Goal: Task Accomplishment & Management: Use online tool/utility

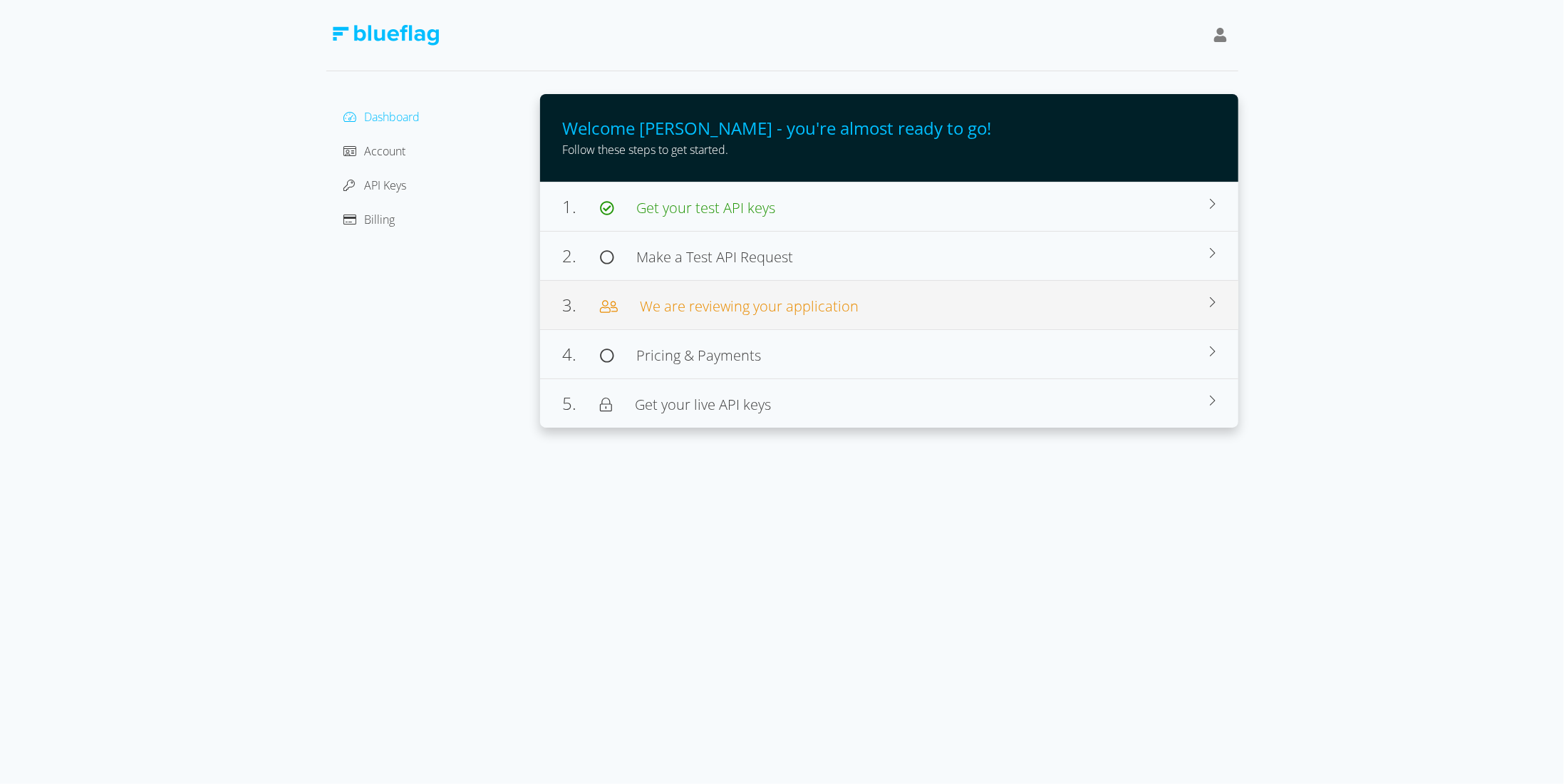
click at [787, 310] on span "We are reviewing your application" at bounding box center [749, 305] width 219 height 19
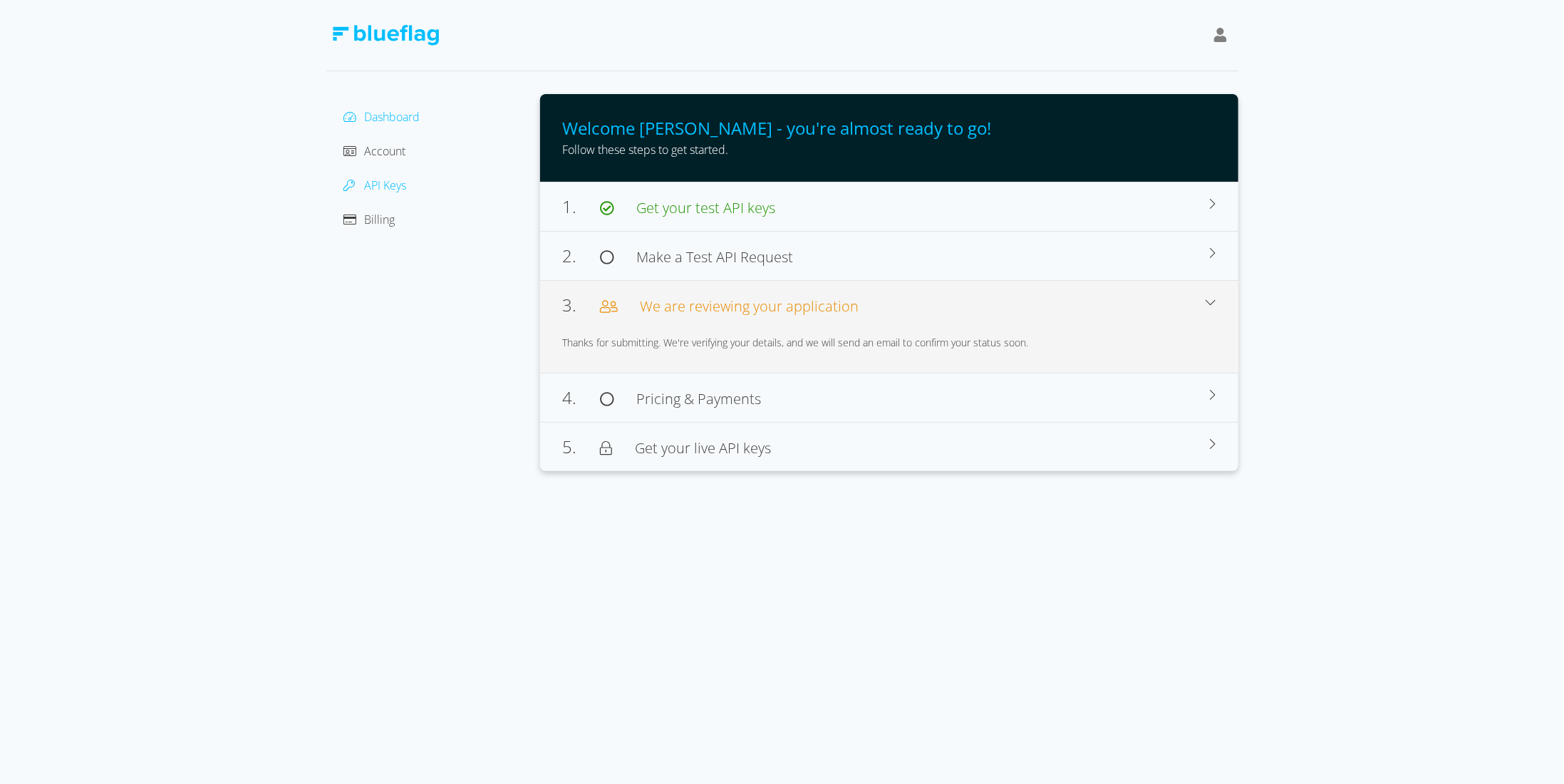
click at [391, 187] on span "API Keys" at bounding box center [385, 185] width 42 height 16
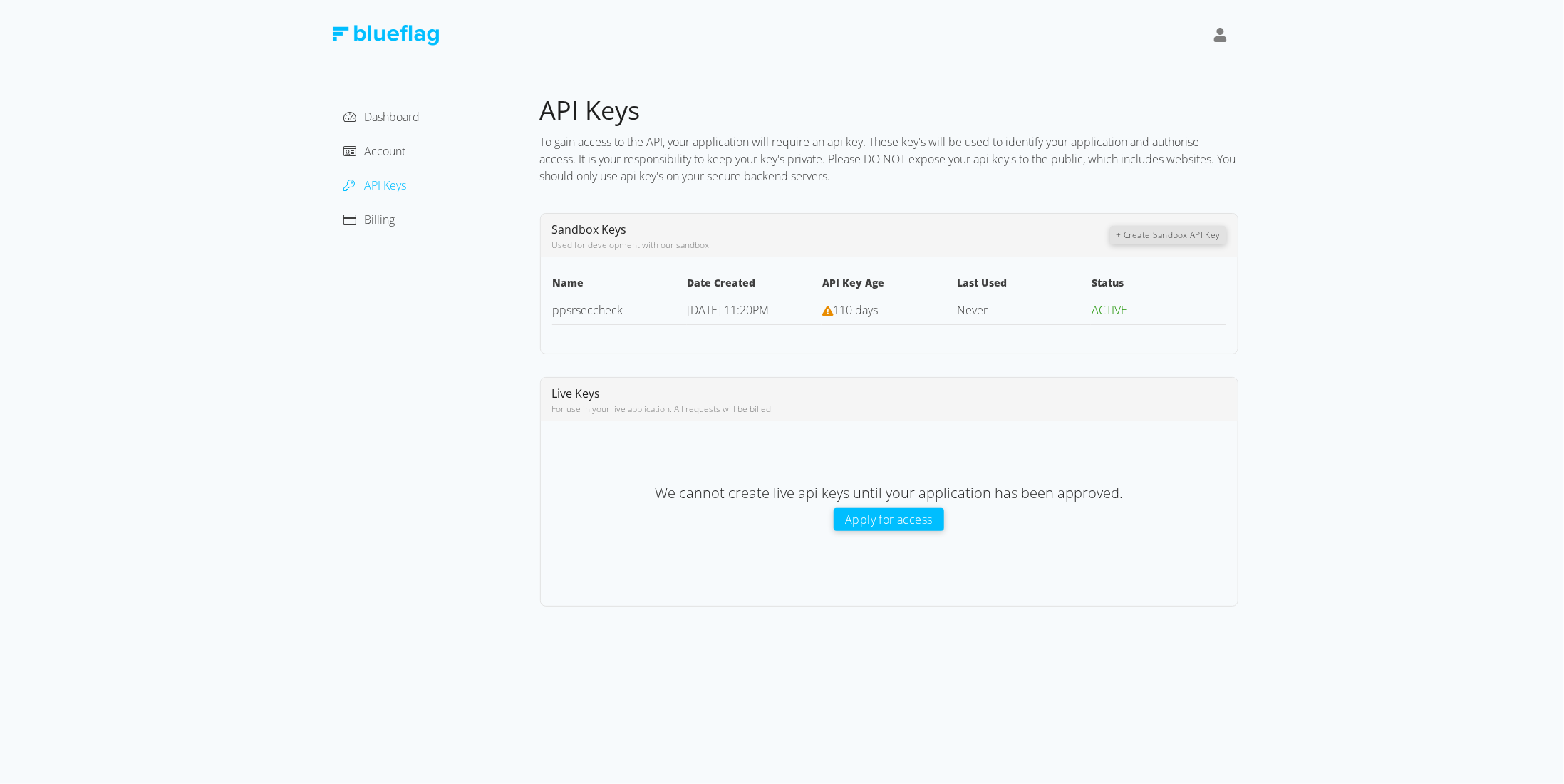
click at [1192, 242] on button "+ Create Sandbox API Key" at bounding box center [1168, 235] width 116 height 18
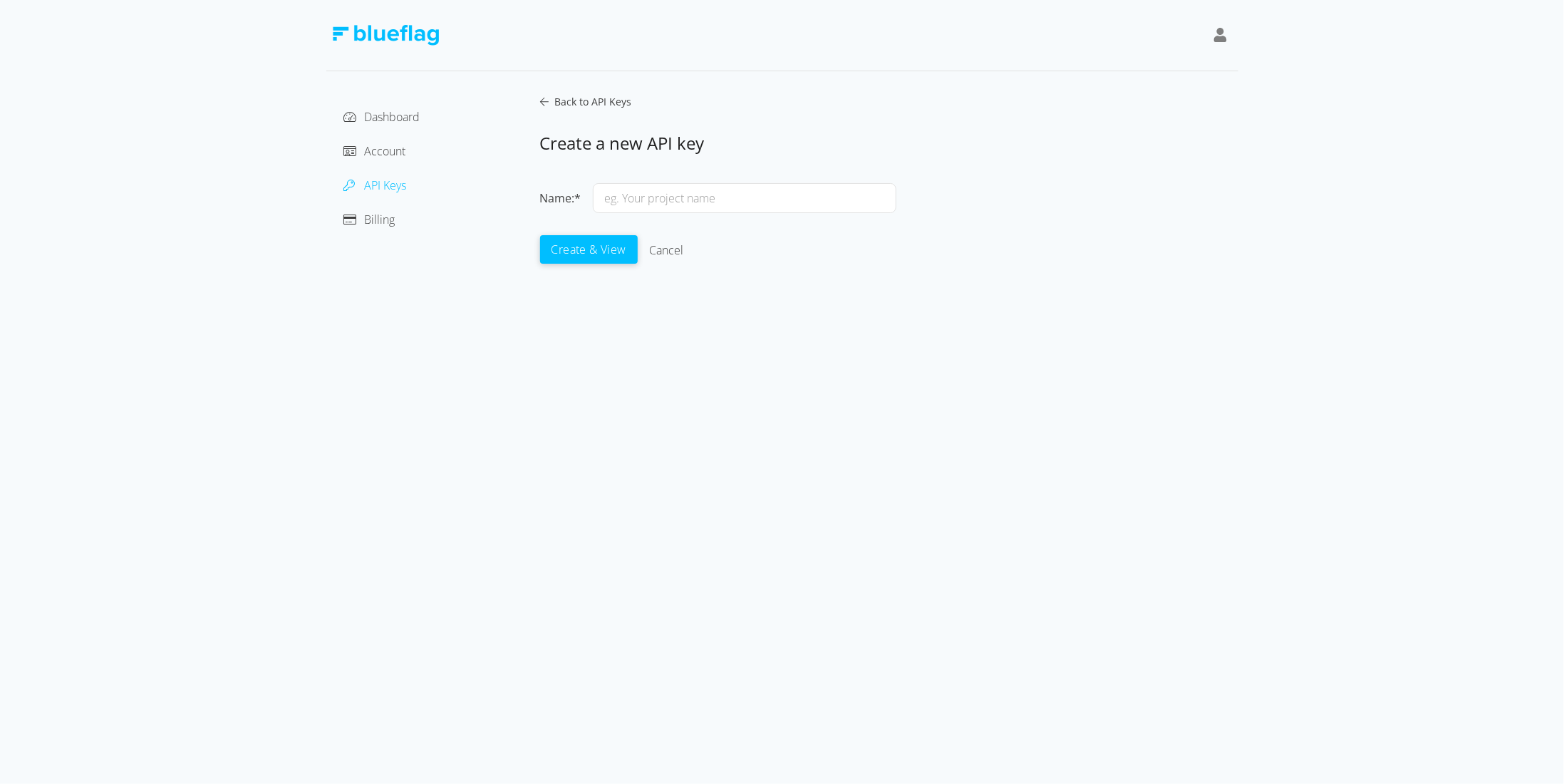
click at [631, 201] on input "text" at bounding box center [744, 198] width 304 height 30
type input "ppsrbf"
click at [590, 253] on button "Create & View" at bounding box center [588, 248] width 97 height 29
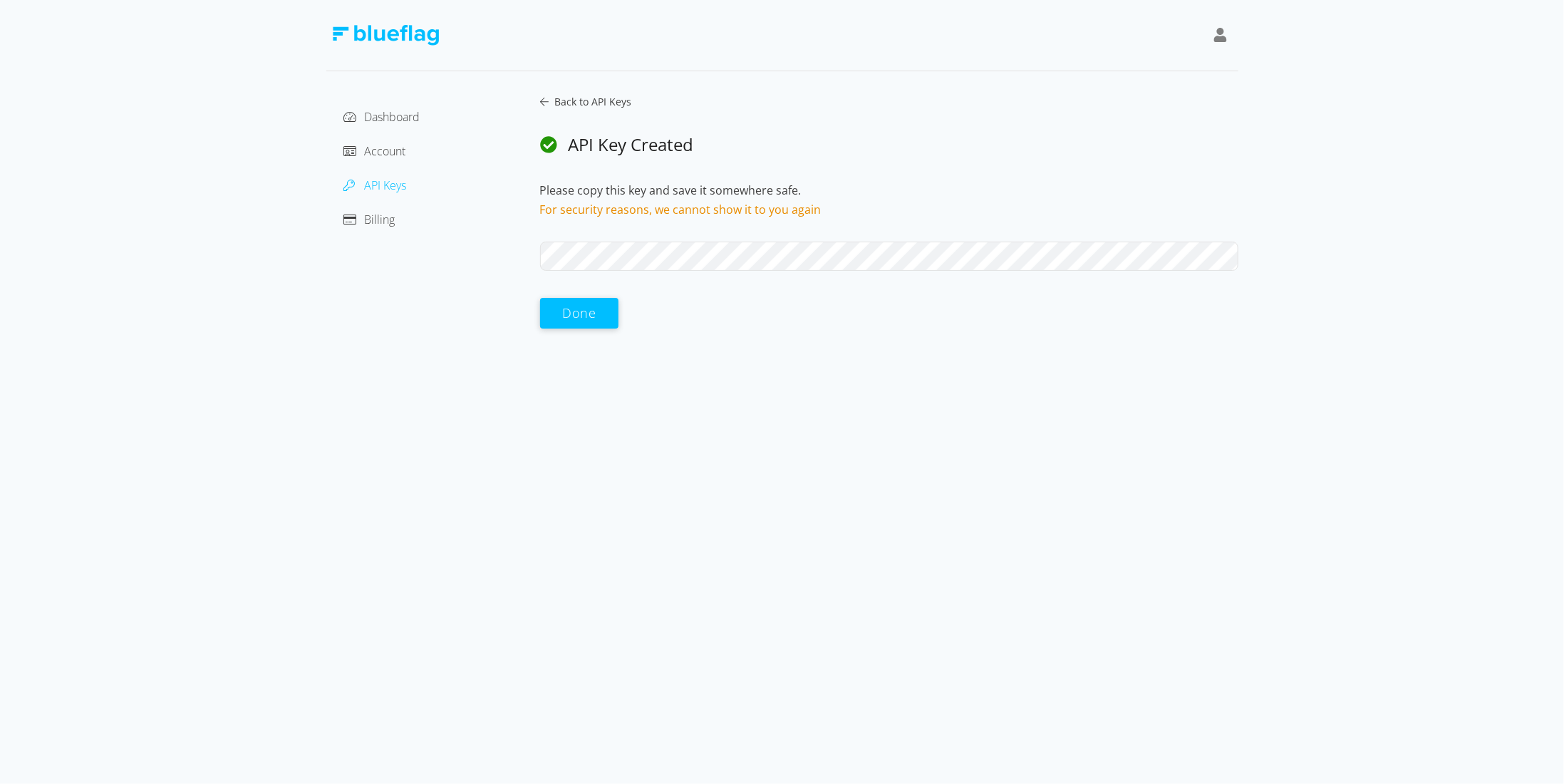
click at [523, 253] on div "Dashboard Account API Keys Billing Back to API Keys API Key Created Please copy…" at bounding box center [782, 211] width 912 height 235
click at [563, 306] on button "Done" at bounding box center [579, 312] width 79 height 31
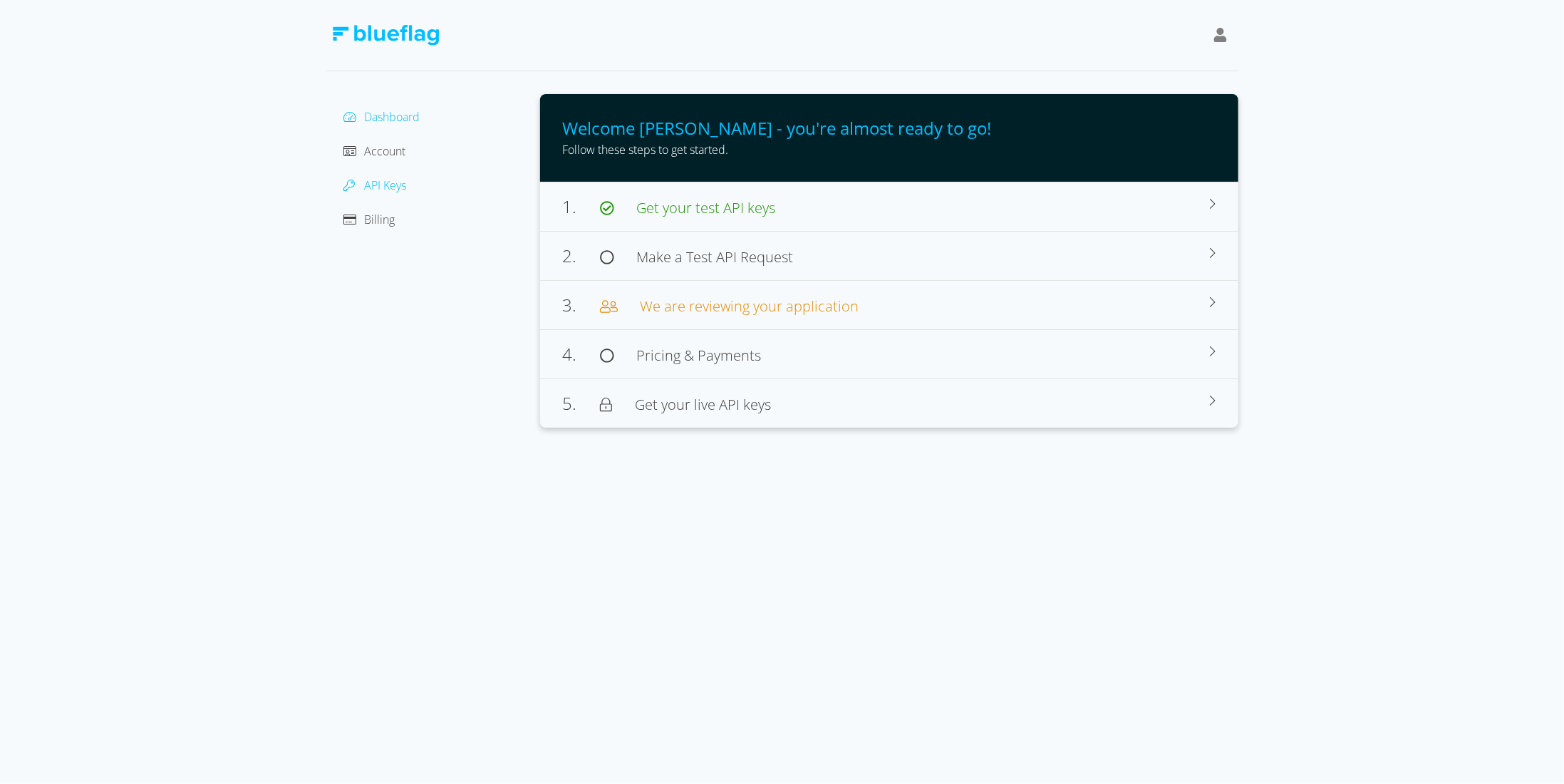
click at [385, 186] on span "API Keys" at bounding box center [385, 185] width 42 height 16
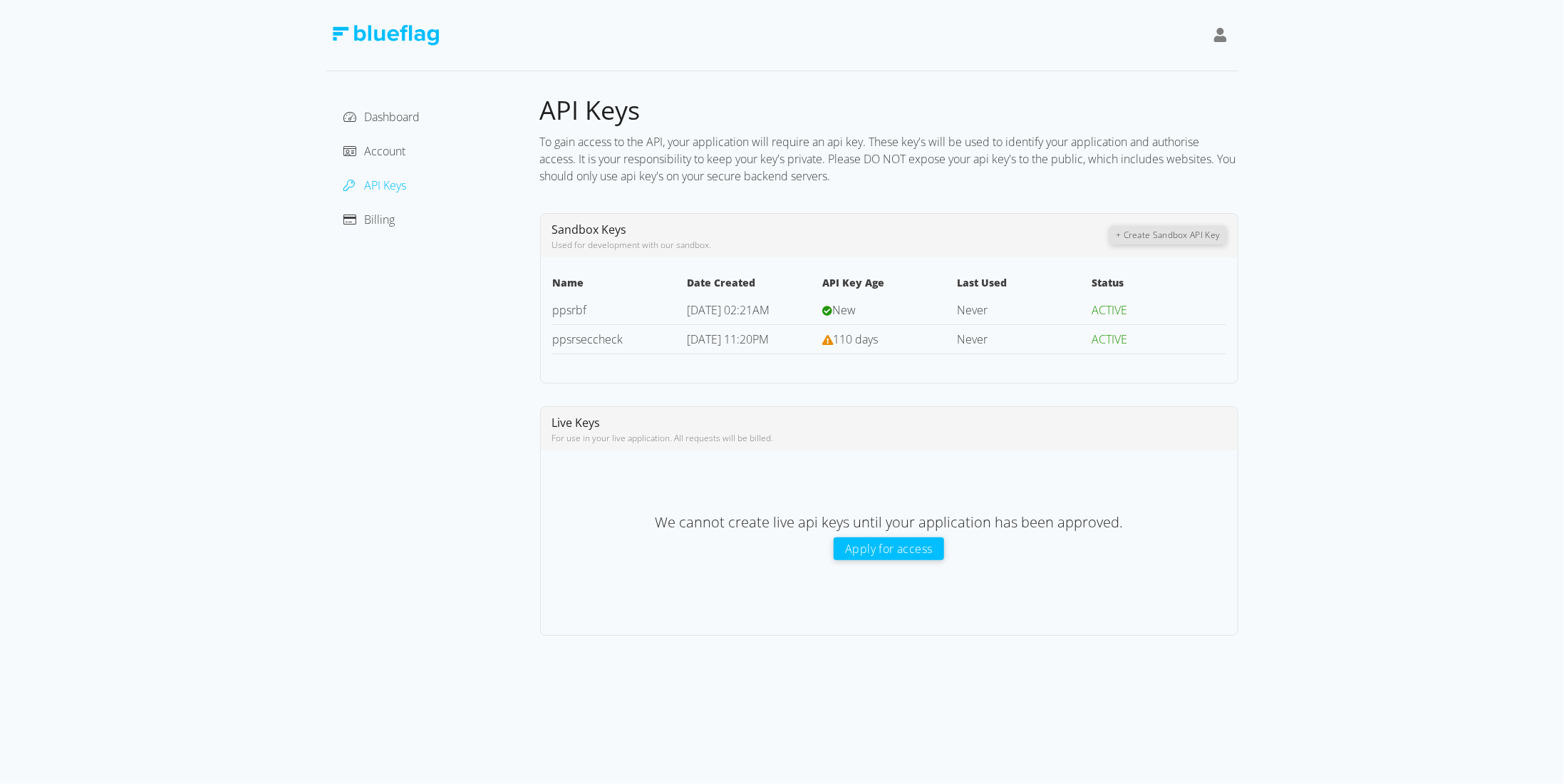
click at [1165, 234] on button "+ Create Sandbox API Key" at bounding box center [1168, 235] width 116 height 18
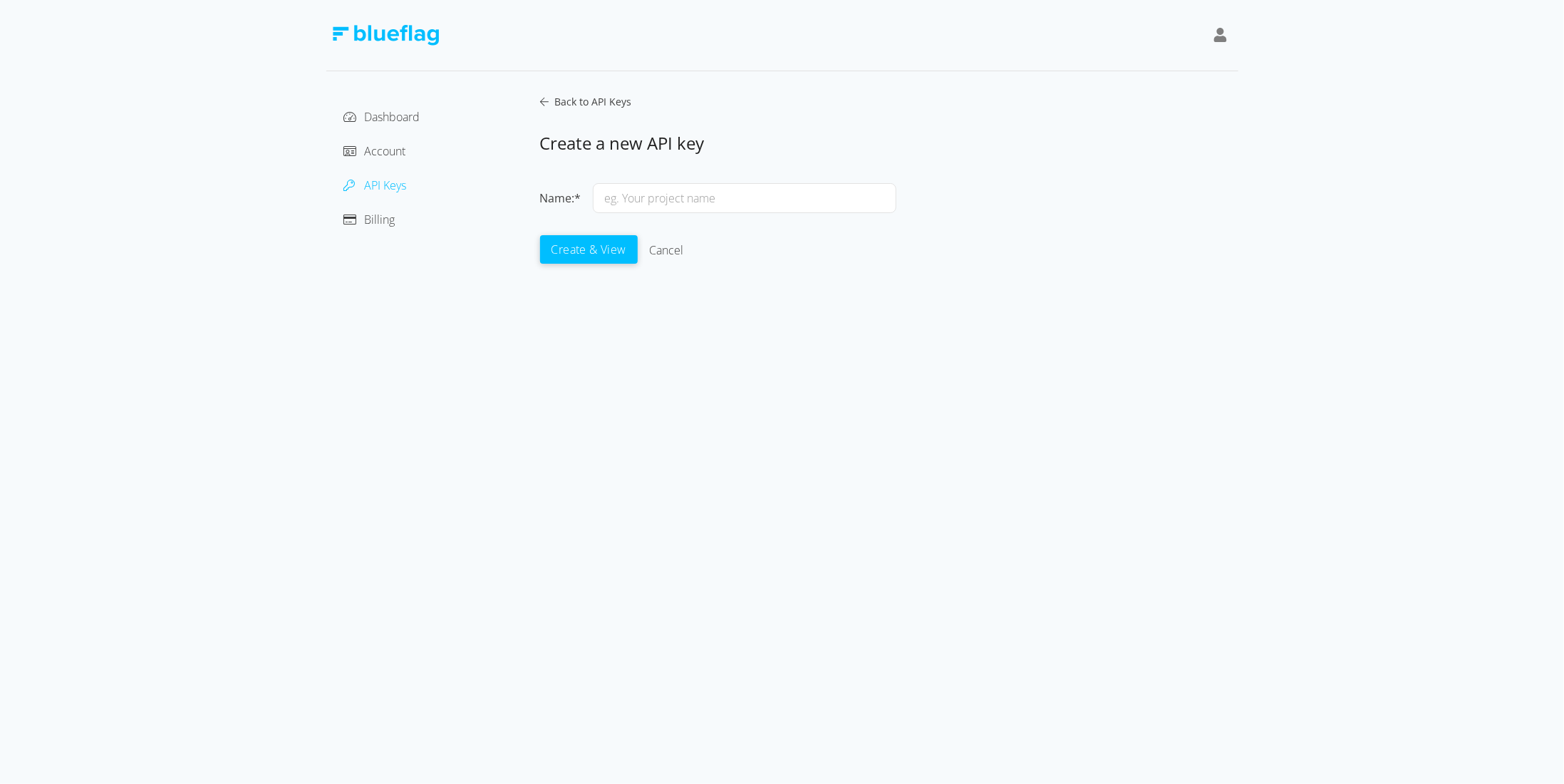
click at [641, 198] on input "text" at bounding box center [744, 198] width 304 height 30
type input "ppsrbf2"
click at [612, 253] on button "Create & View" at bounding box center [588, 248] width 97 height 29
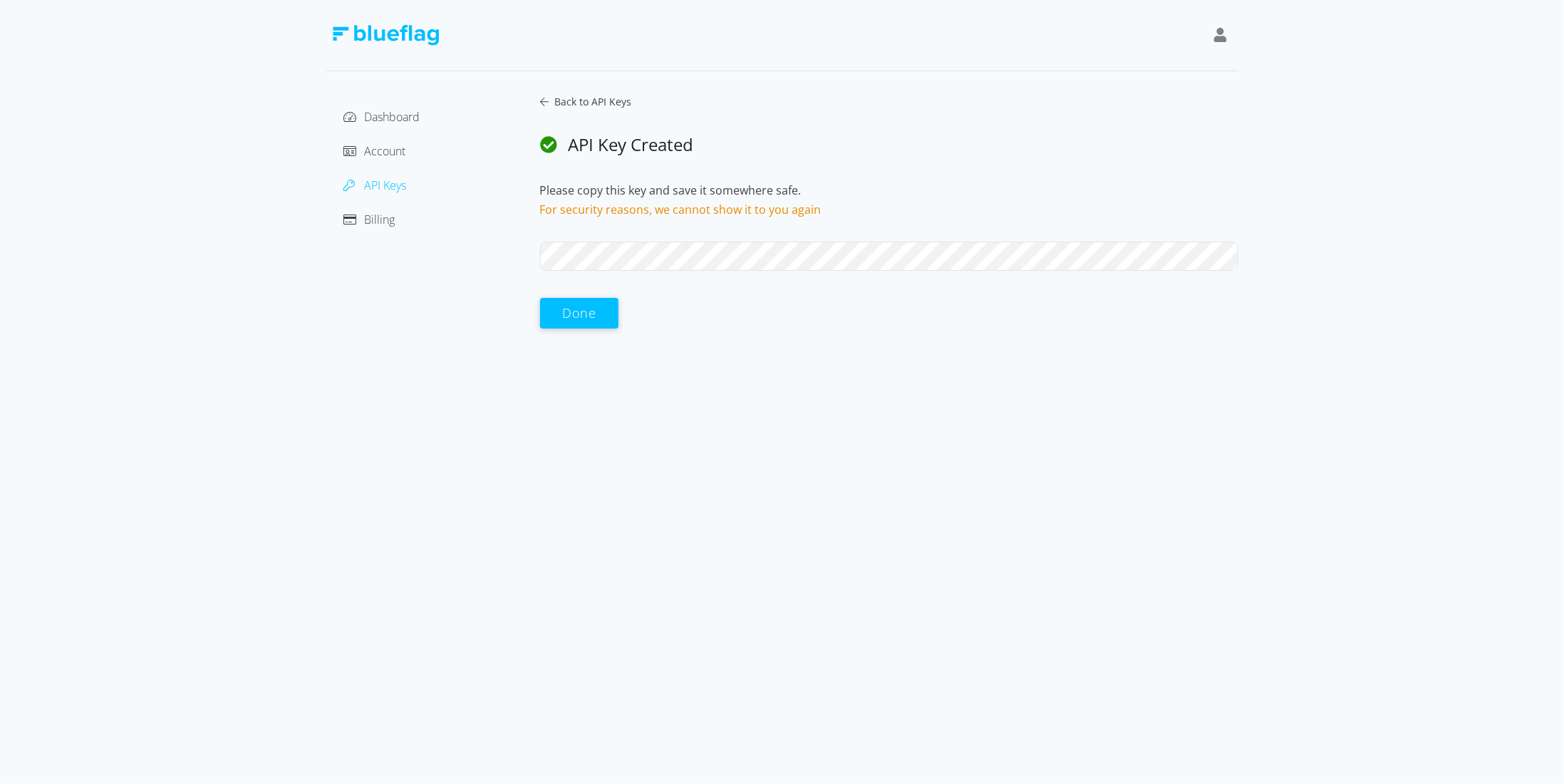
click at [477, 230] on div "Dashboard Account API Keys Billing Back to API Keys API Key Created Please copy…" at bounding box center [782, 211] width 912 height 235
click at [586, 313] on button "Done" at bounding box center [579, 312] width 79 height 31
